Goal: Navigation & Orientation: Find specific page/section

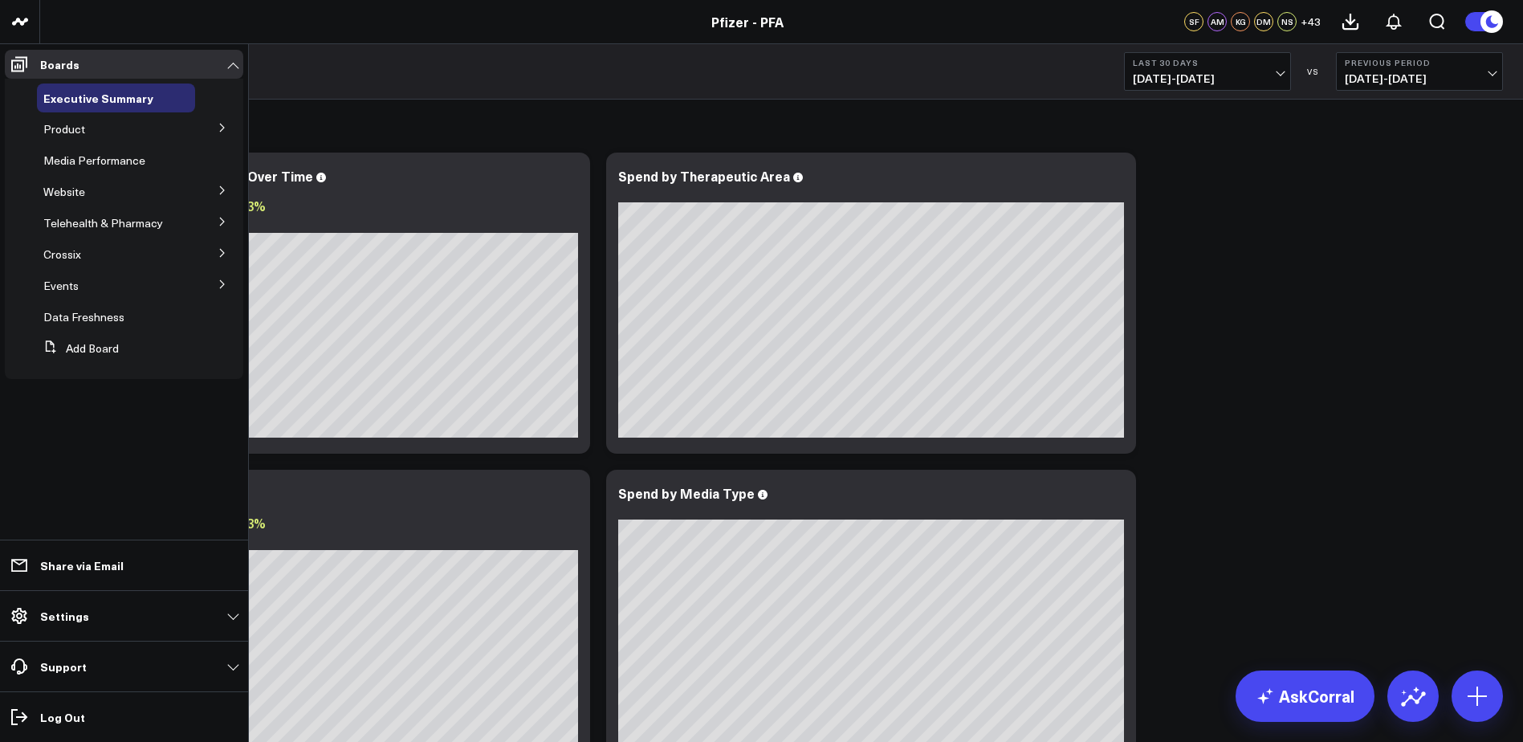
click at [223, 123] on icon at bounding box center [223, 128] width 10 height 10
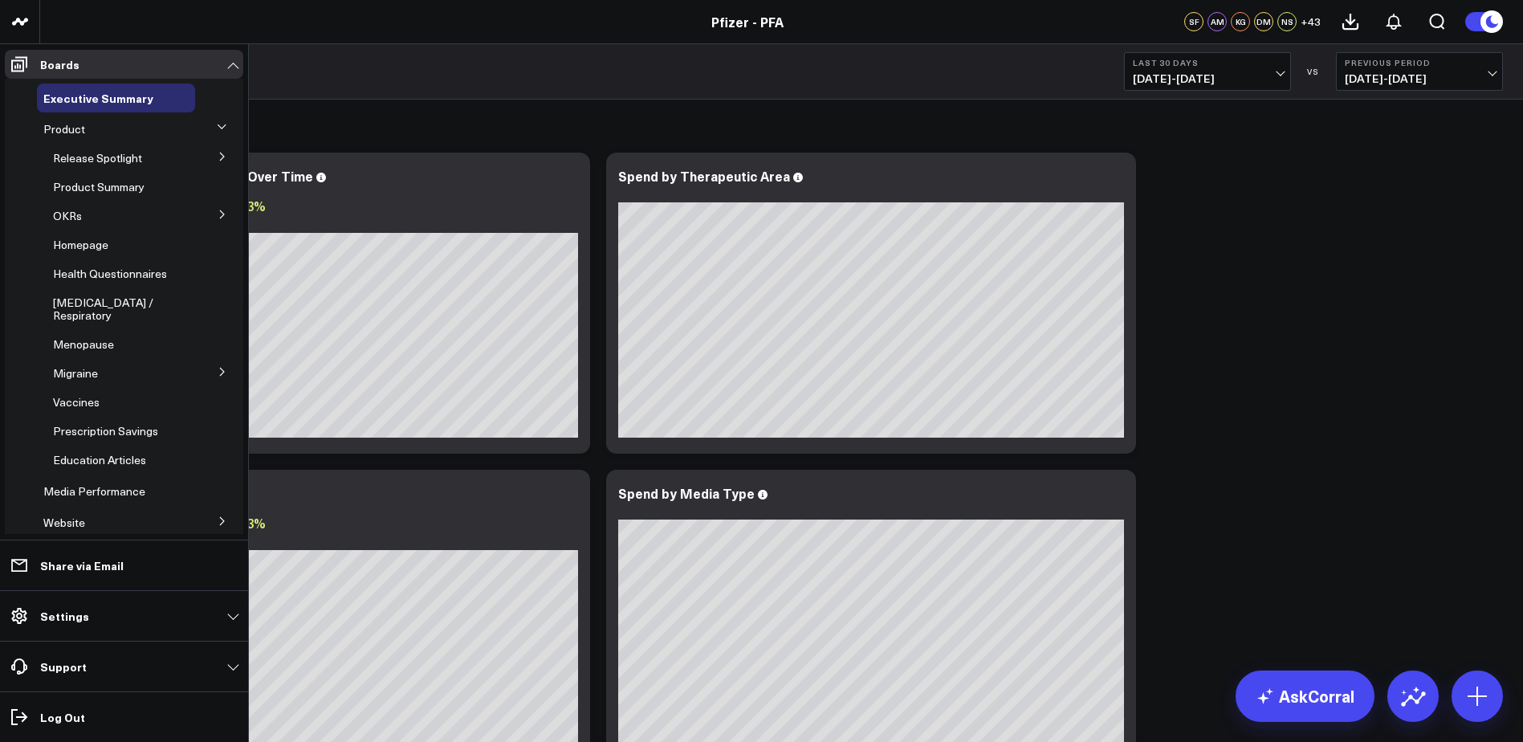
click at [220, 156] on icon at bounding box center [222, 157] width 4 height 8
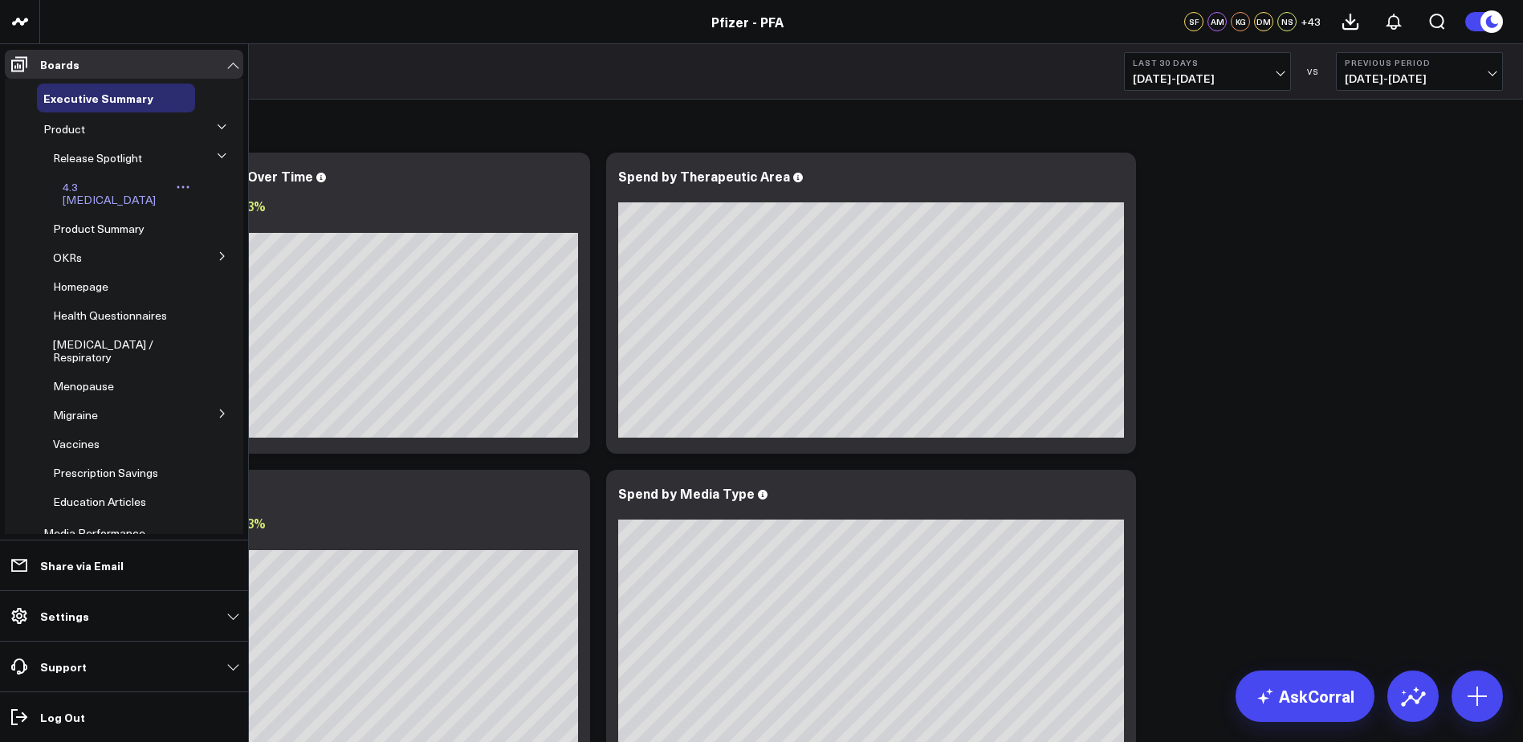
click at [97, 187] on span "4.3 [MEDICAL_DATA]" at bounding box center [109, 193] width 93 height 28
